Goal: Use online tool/utility: Use online tool/utility

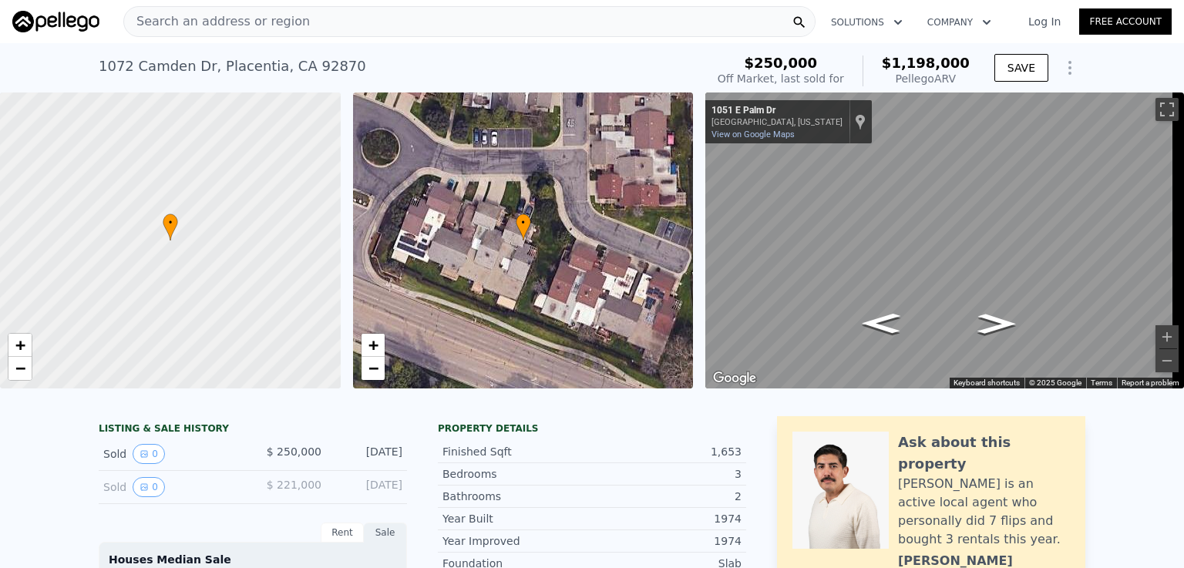
click at [314, 21] on div "Search an address or region" at bounding box center [469, 21] width 692 height 31
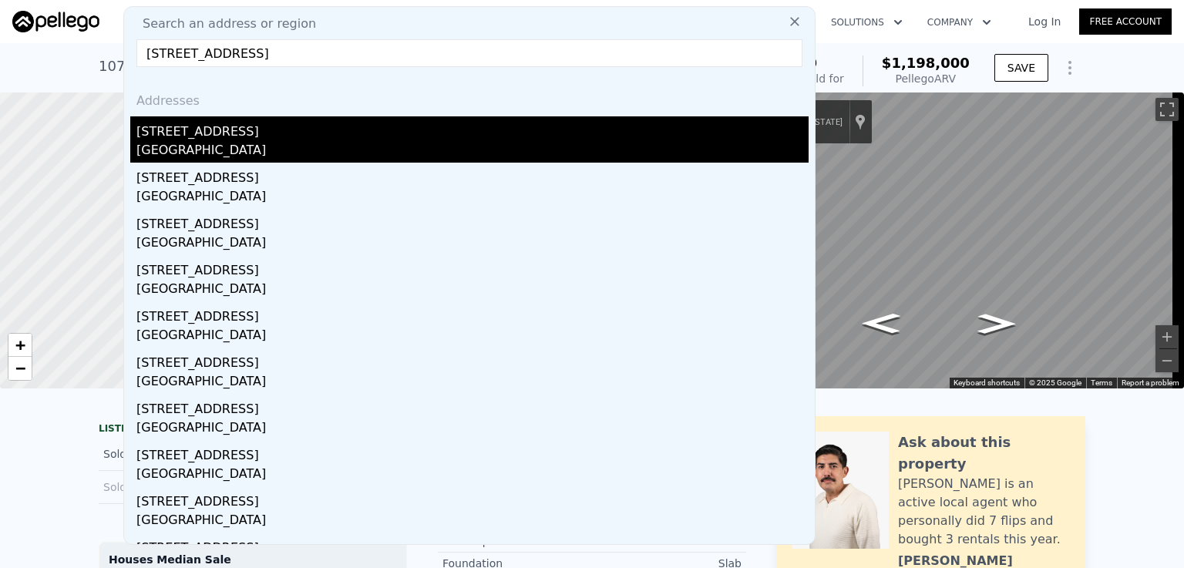
type input "[STREET_ADDRESS]"
click at [180, 139] on div "[STREET_ADDRESS]" at bounding box center [472, 128] width 672 height 25
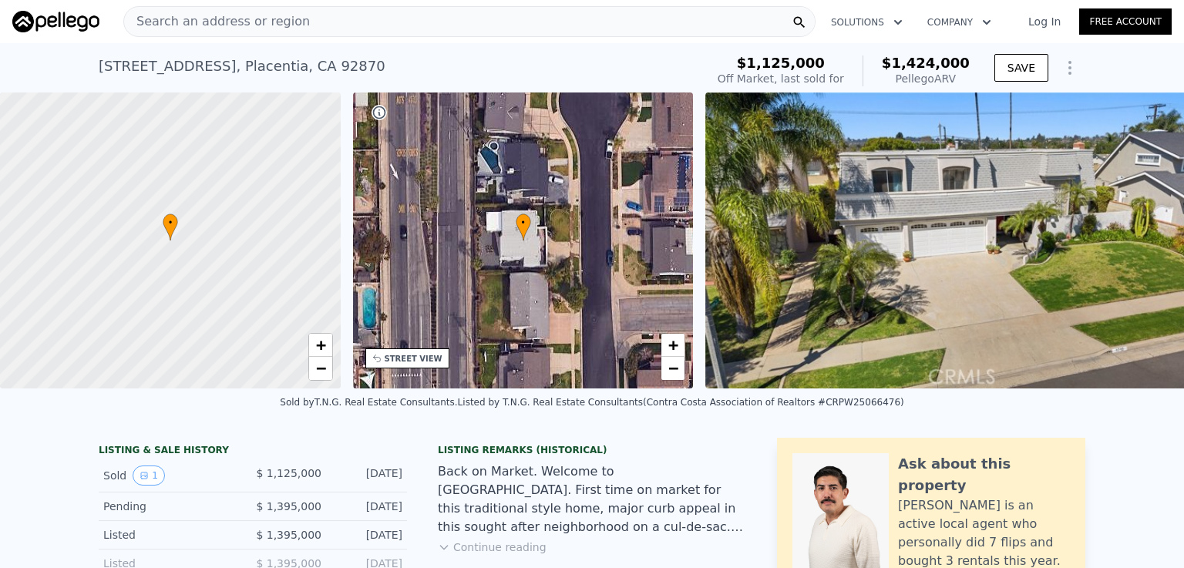
click at [264, 19] on span "Search an address or region" at bounding box center [217, 21] width 186 height 18
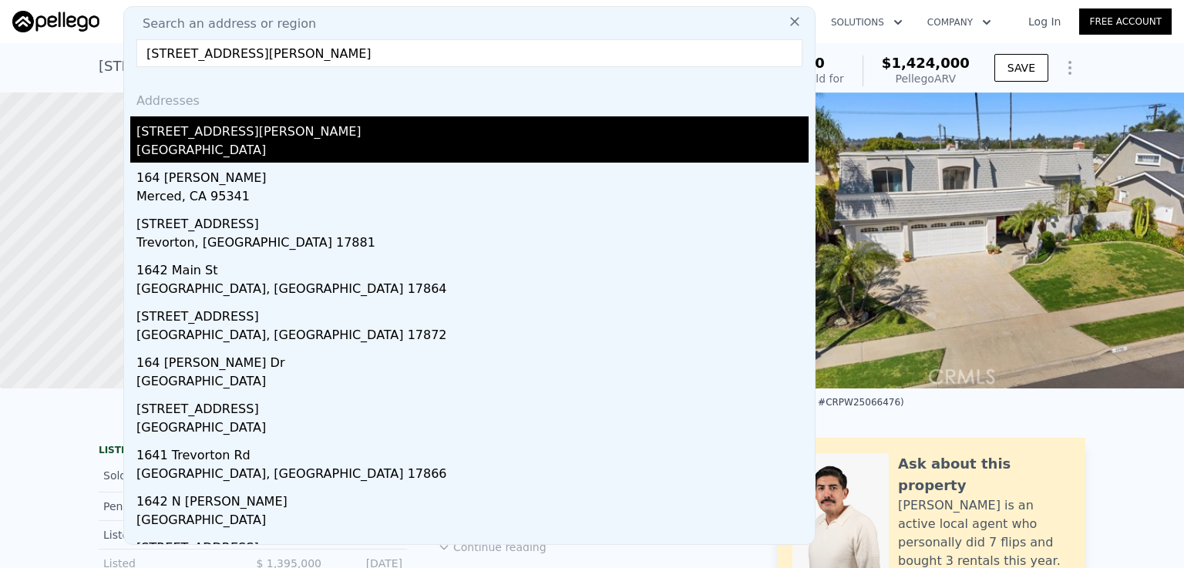
type input "[STREET_ADDRESS][PERSON_NAME]"
click at [215, 139] on div "[STREET_ADDRESS][PERSON_NAME]" at bounding box center [472, 128] width 672 height 25
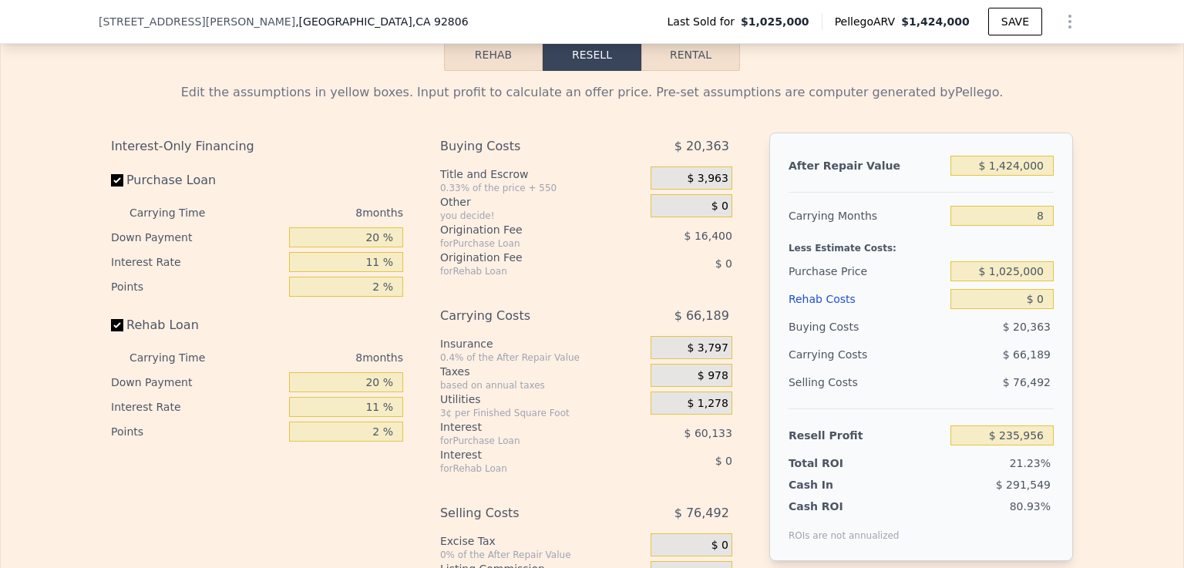
scroll to position [2419, 0]
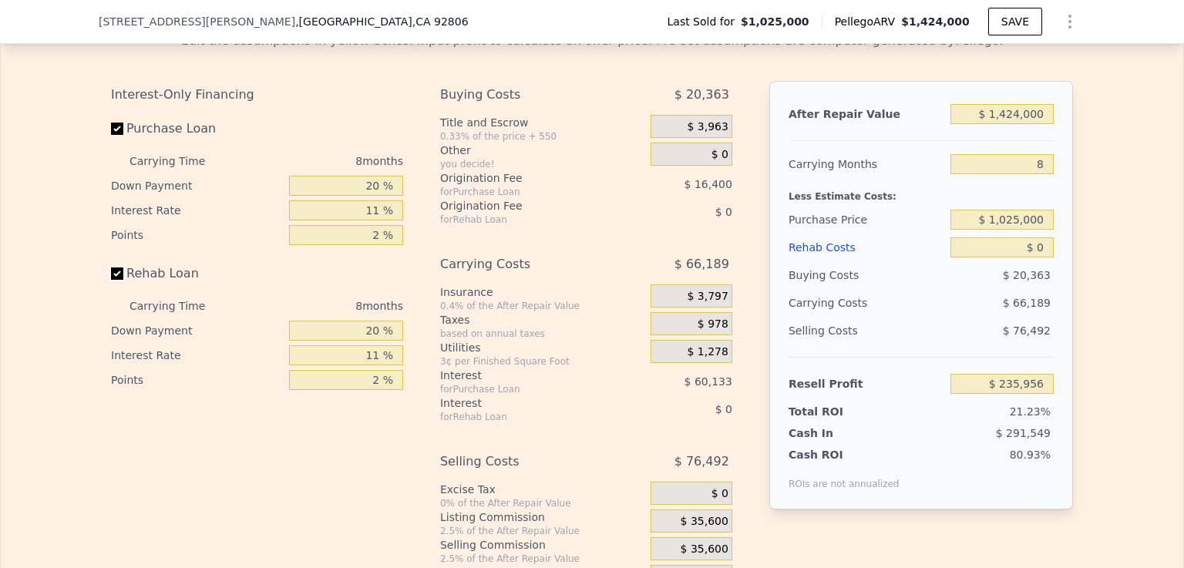
click at [111, 280] on input "Rehab Loan" at bounding box center [117, 273] width 12 height 12
checkbox input "false"
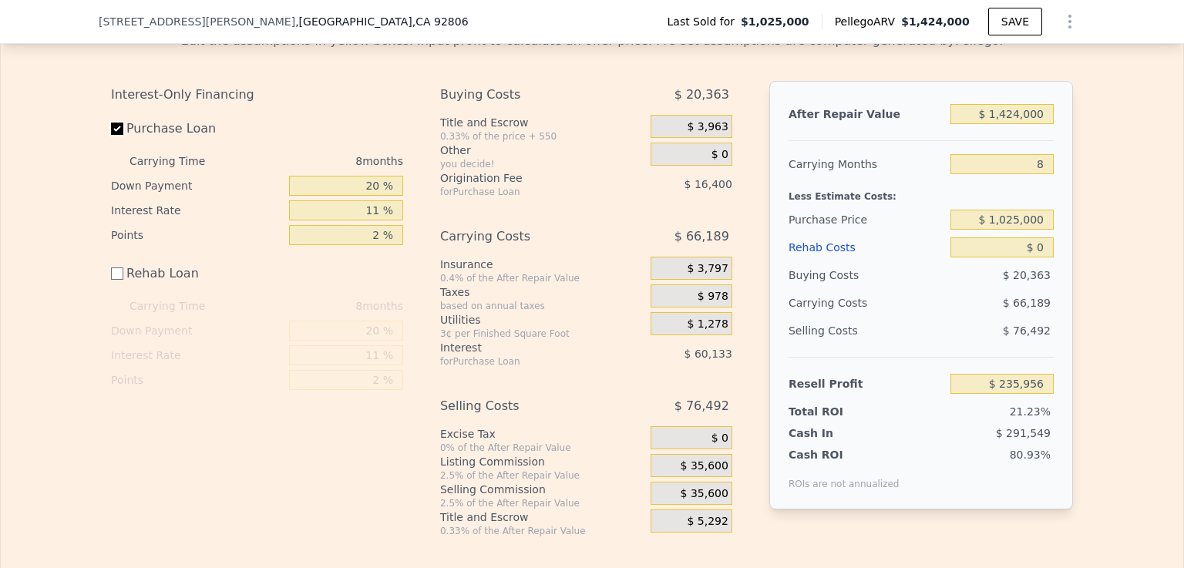
click at [111, 135] on input "Purchase Loan" at bounding box center [117, 129] width 12 height 12
checkbox input "false"
type input "$ 312,492"
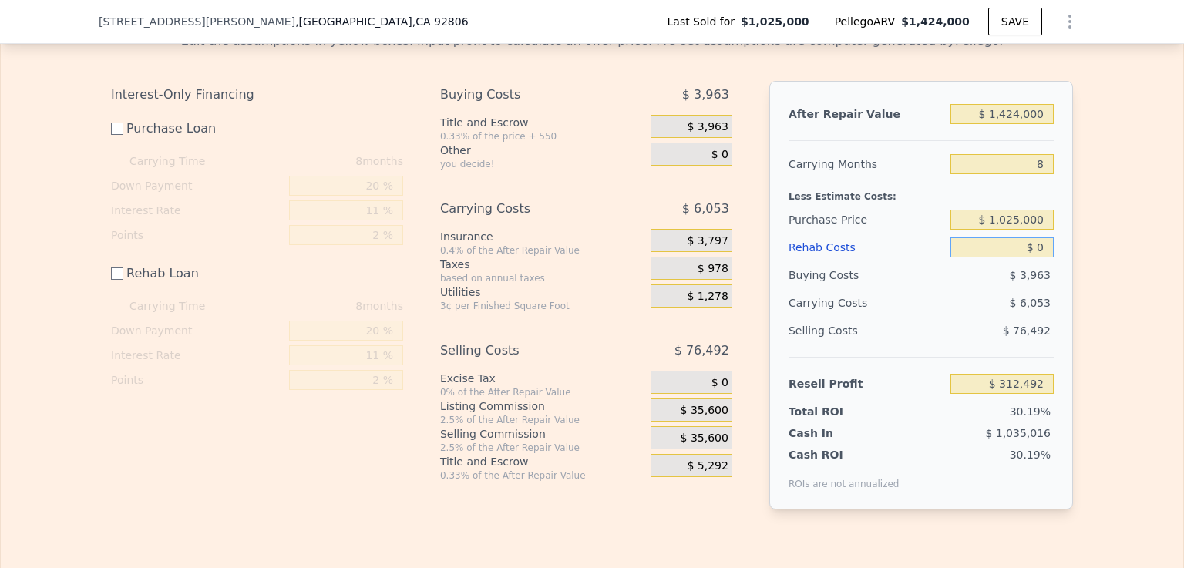
click at [1033, 257] on input "$ 0" at bounding box center [1001, 247] width 103 height 20
type input "$ 20"
type input "$ 312,472"
type input "$ 220"
type input "$ 312,272"
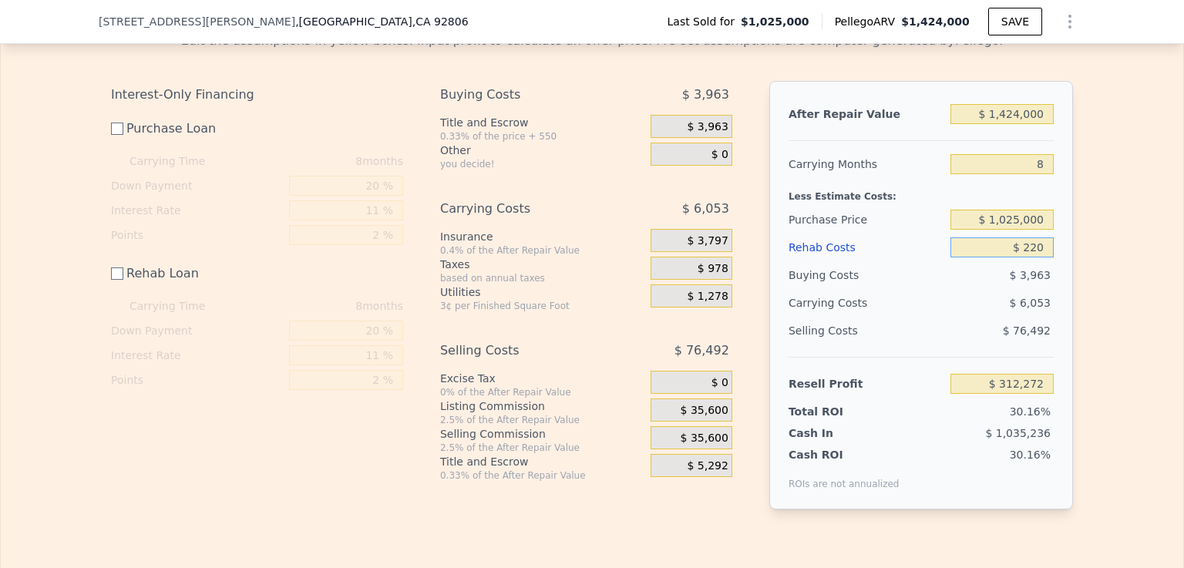
type input "$ 2,250"
type input "$ 310,242"
type input "$ 22,500"
type input "$ 289,992"
type input "$ 225,000"
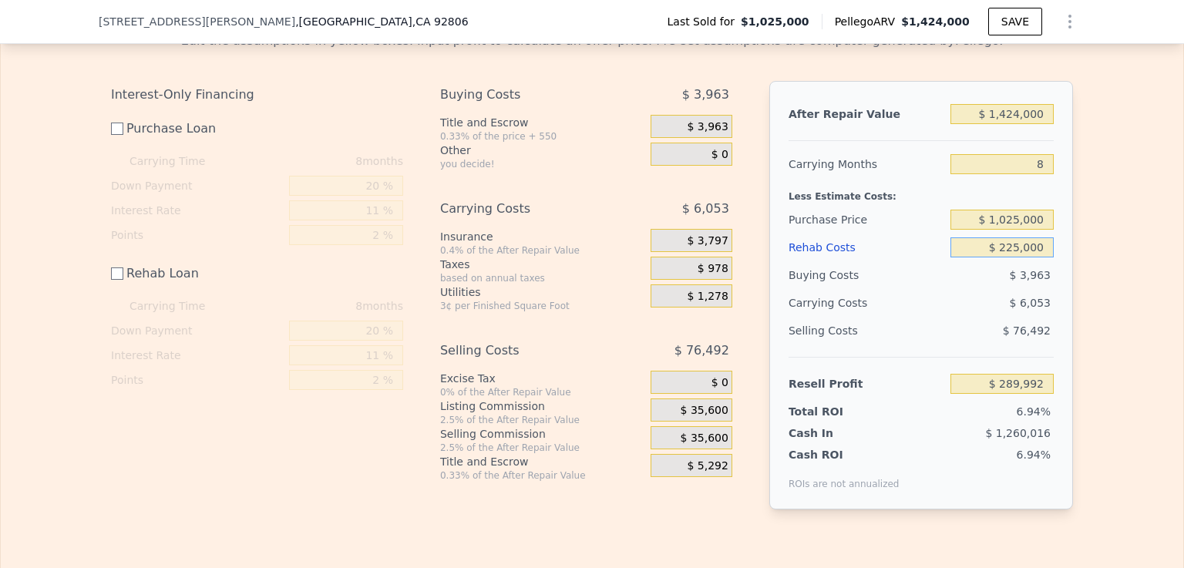
type input "$ 87,492"
click at [975, 257] on input "$ 225,000" at bounding box center [1001, 247] width 103 height 20
type input "$ 225,000"
click at [1109, 263] on div "Edit the assumptions in yellow boxes. Input profit to calculate an offer price.…" at bounding box center [592, 276] width 1182 height 515
click at [1008, 124] on input "$ 1,424,000" at bounding box center [1001, 114] width 103 height 20
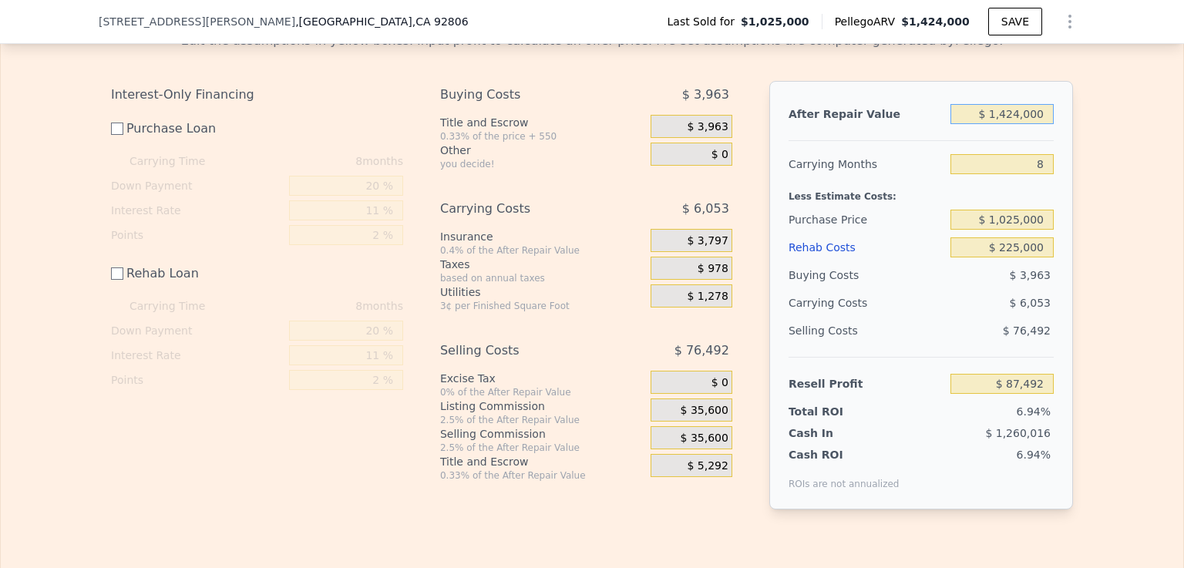
type input "$ 124,000"
type input "-$ 1,139,713"
type input "$ 1,524,000"
type input "$ 181,892"
type input "$ 1,524,000"
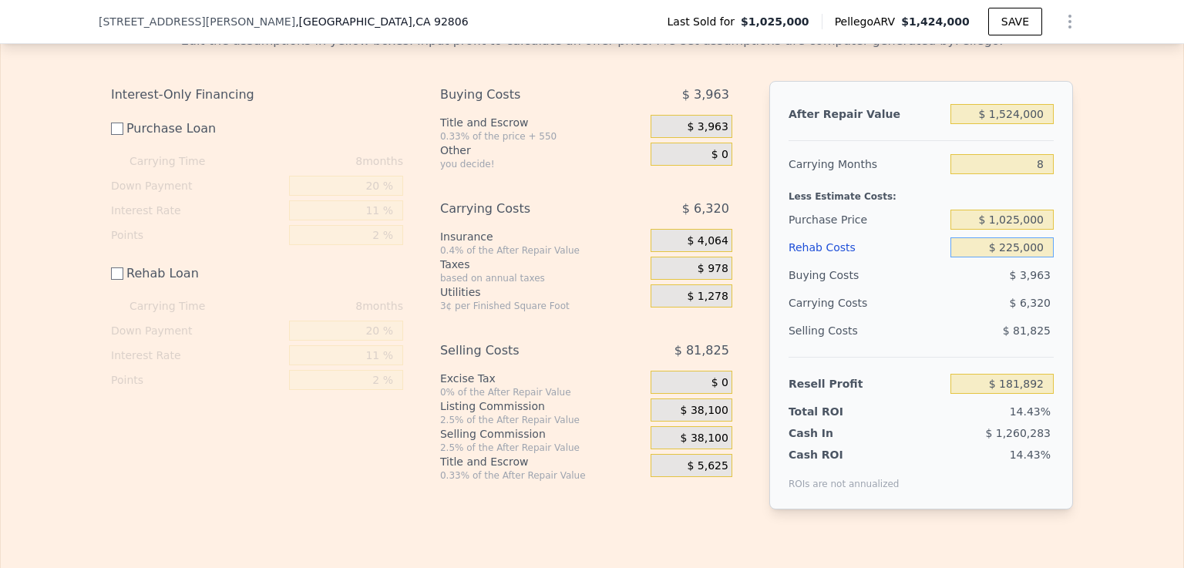
click at [974, 257] on input "$ 225,000" at bounding box center [1001, 247] width 103 height 20
click at [984, 394] on input "$ 181,892" at bounding box center [1001, 384] width 103 height 20
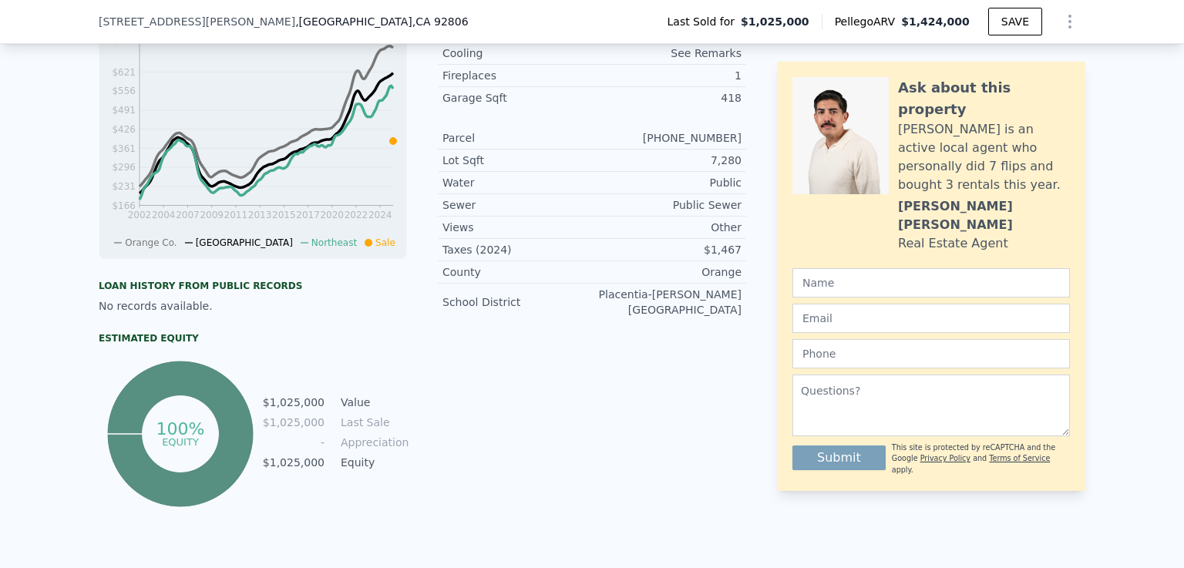
scroll to position [5, 0]
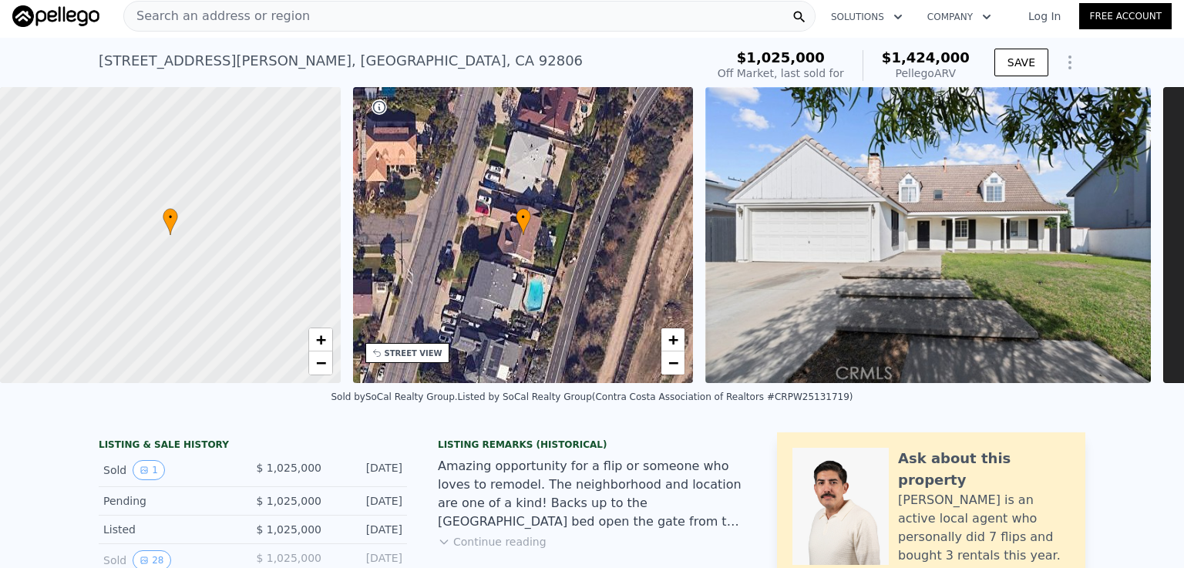
click at [227, 15] on span "Search an address or region" at bounding box center [217, 16] width 186 height 18
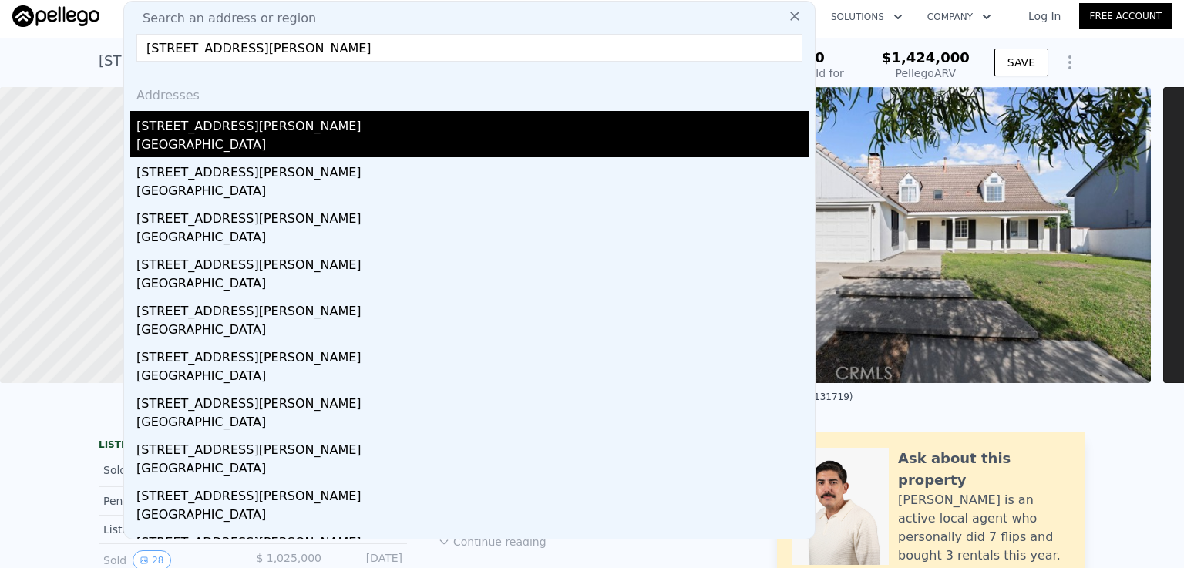
type input "[STREET_ADDRESS][PERSON_NAME]"
click at [190, 128] on div "[STREET_ADDRESS][PERSON_NAME]" at bounding box center [472, 123] width 672 height 25
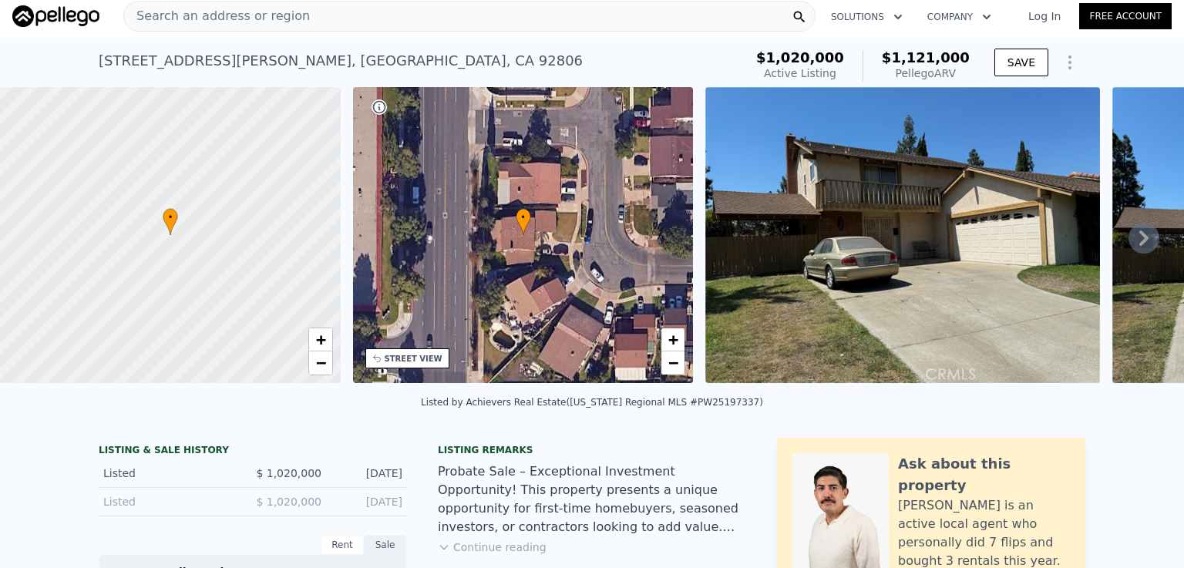
click at [260, 11] on span "Search an address or region" at bounding box center [217, 16] width 186 height 18
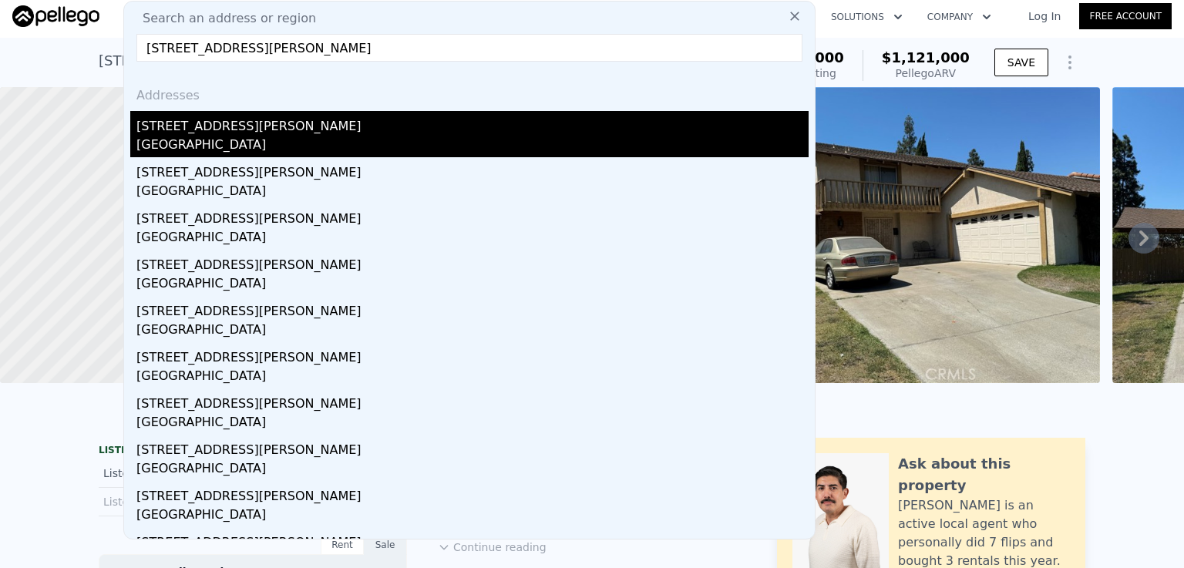
type input "[STREET_ADDRESS][PERSON_NAME]"
click at [222, 127] on div "[STREET_ADDRESS][PERSON_NAME]" at bounding box center [472, 123] width 672 height 25
